Goal: Find specific page/section: Find specific page/section

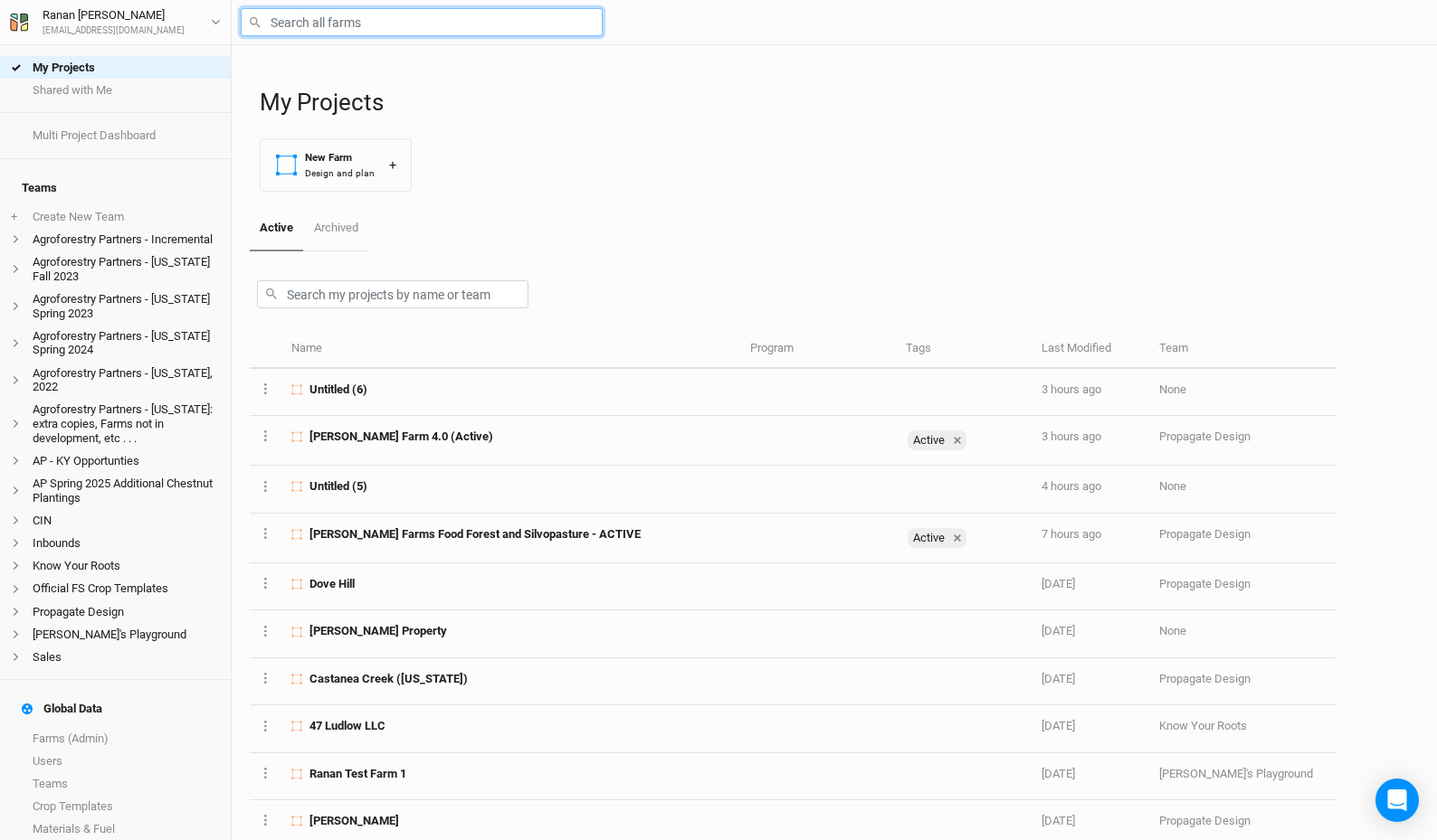
click at [331, 14] on input "text" at bounding box center [422, 22] width 362 height 28
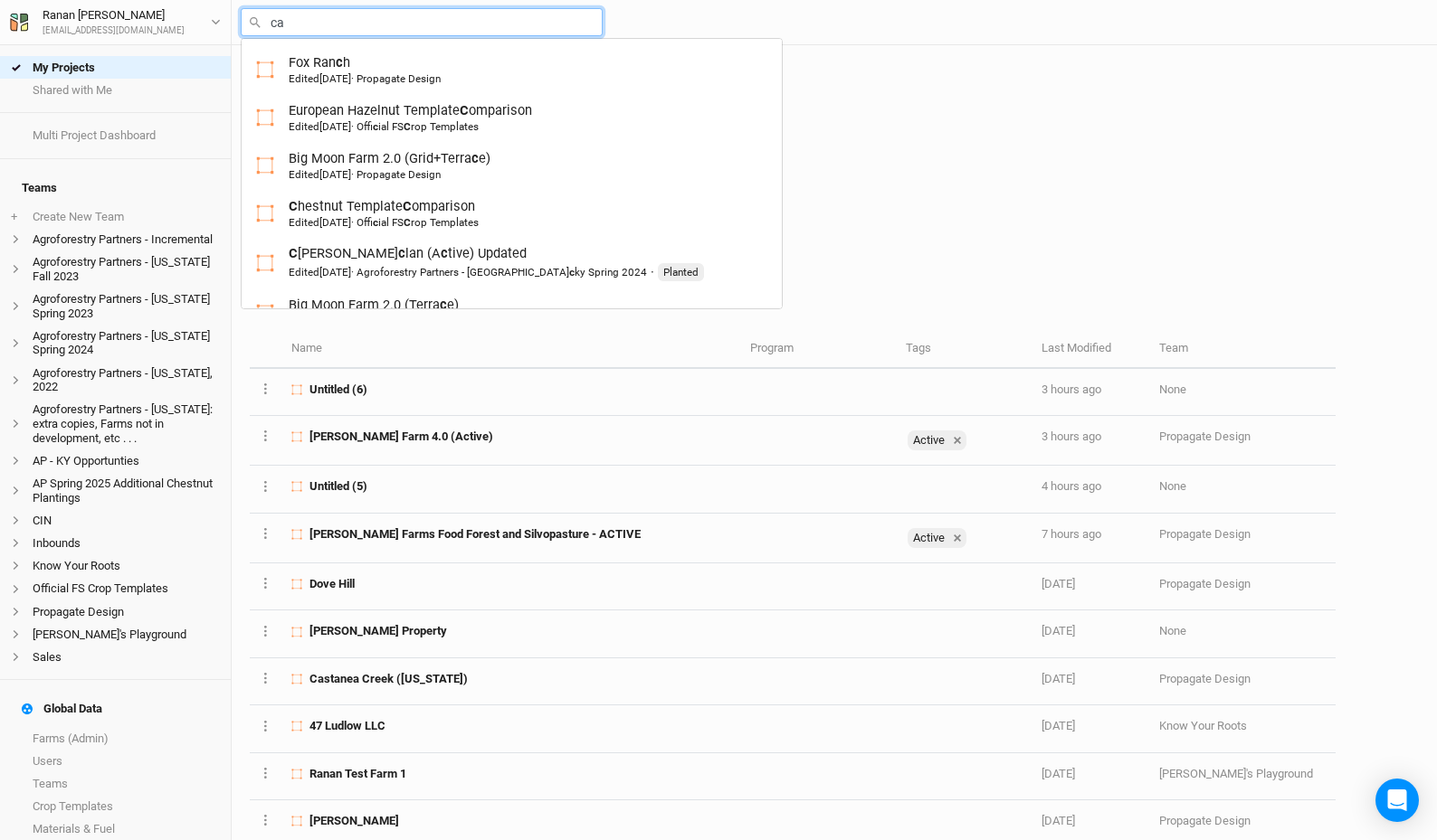
type input "cas"
type input "castanea Creek ([US_STATE])"
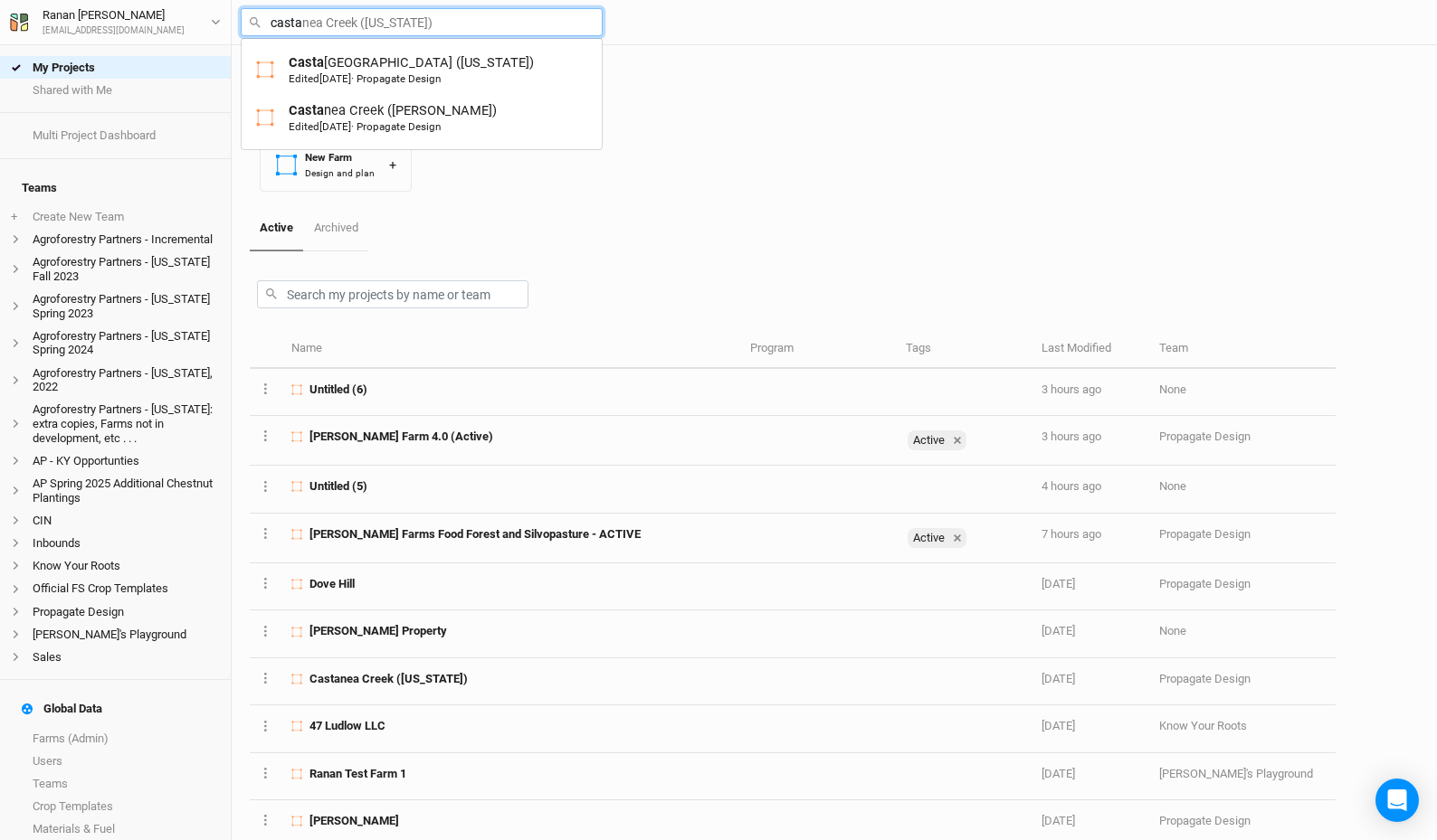
type input "Castanea Creek ([US_STATE])"
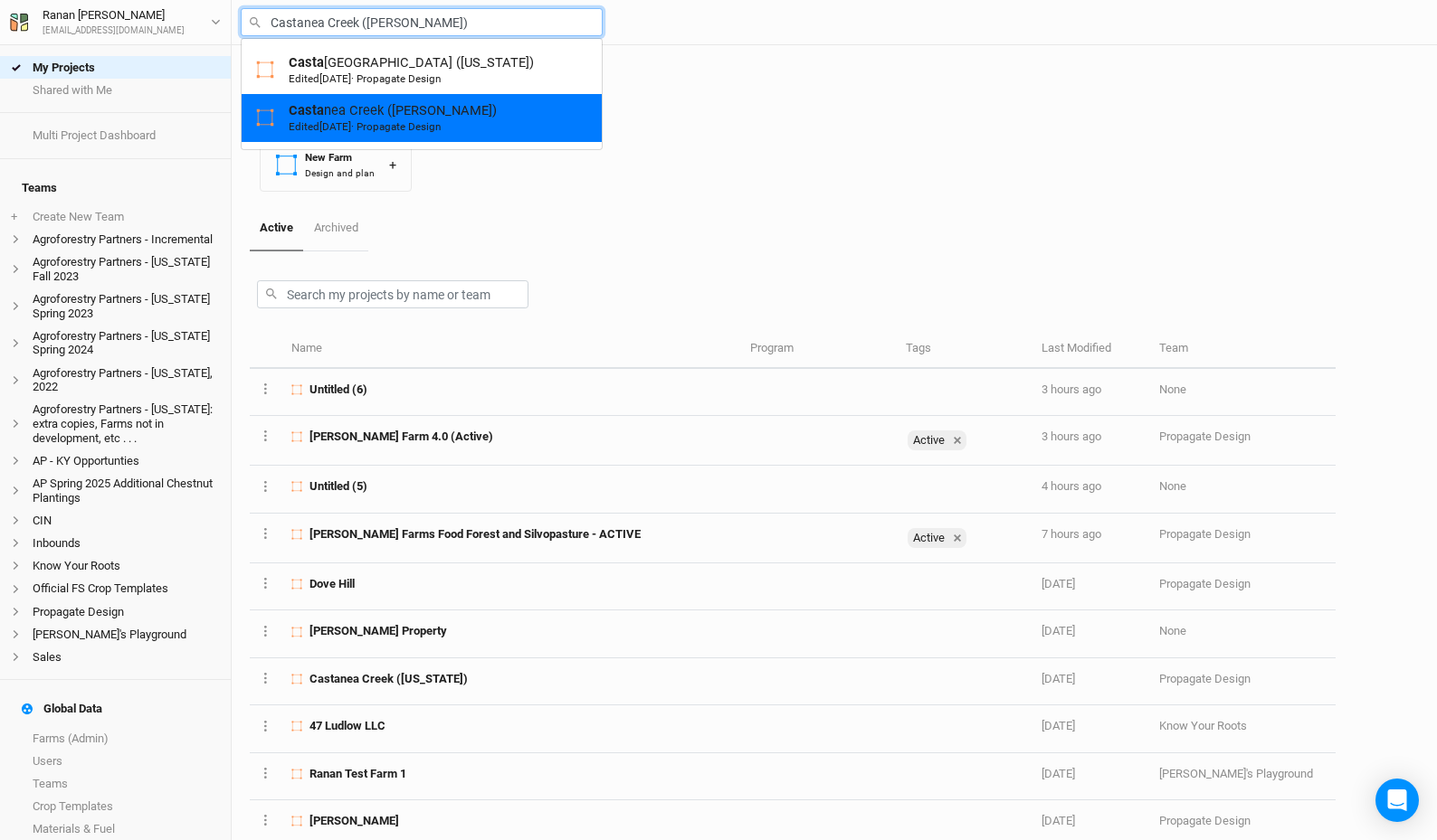
type input "Castanea Creek ([US_STATE])"
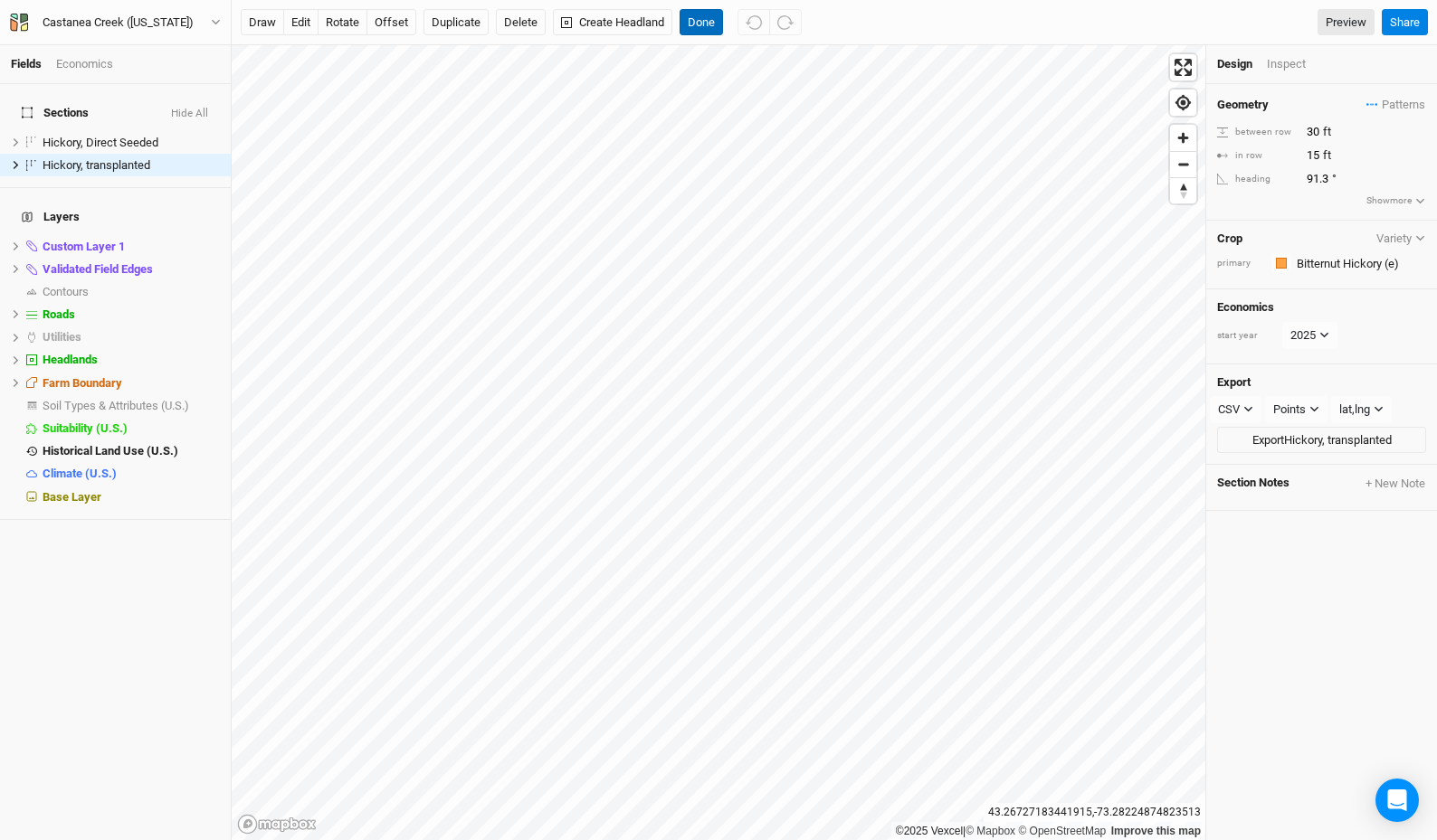
click at [696, 24] on button "Done" at bounding box center [701, 22] width 43 height 27
click at [691, 26] on button "Done" at bounding box center [701, 22] width 43 height 27
